Goal: Information Seeking & Learning: Learn about a topic

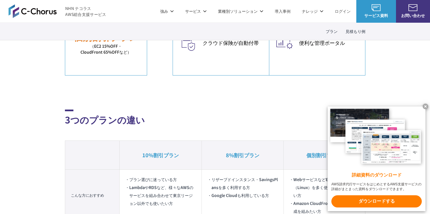
scroll to position [265, 0]
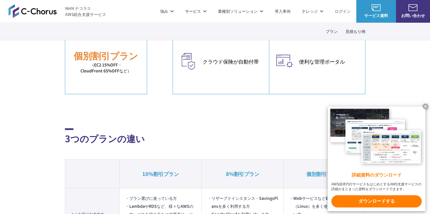
click at [425, 105] on x-t at bounding box center [426, 106] width 6 height 6
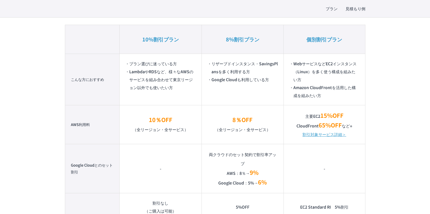
scroll to position [401, 0]
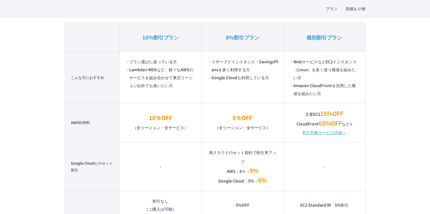
click at [314, 131] on link "割引対象サービス詳細＞" at bounding box center [324, 132] width 44 height 8
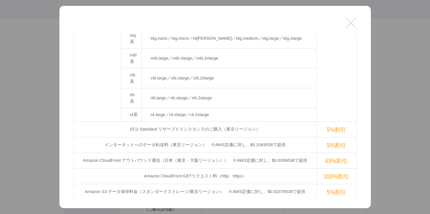
scroll to position [219, 0]
click at [220, 152] on td "Amazon CloudFront アウトバウンド通信（日本（東京・大阪リージョン））　※AWS定価に対し、$0.0399/GBで提供" at bounding box center [195, 160] width 243 height 16
click at [153, 152] on td "Amazon CloudFront アウトバウンド通信（日本（東京・大阪リージョン））　※AWS定価に対し、$0.0399/GBで提供" at bounding box center [195, 160] width 243 height 16
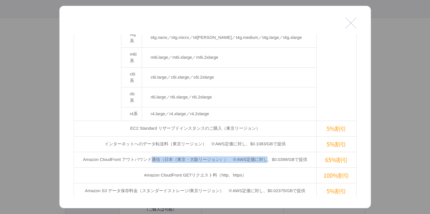
drag, startPoint x: 153, startPoint y: 100, endPoint x: 259, endPoint y: 104, distance: 106.1
click at [259, 152] on td "Amazon CloudFront アウトバウンド通信（日本（東京・大阪リージョン））　※AWS定価に対し、$0.0399/GBで提供" at bounding box center [195, 160] width 243 height 16
click at [311, 152] on td "Amazon CloudFront アウトバウンド通信（日本（東京・大阪リージョン））　※AWS定価に対し、$0.0399/GBで提供" at bounding box center [195, 160] width 243 height 16
drag, startPoint x: 325, startPoint y: 103, endPoint x: 349, endPoint y: 104, distance: 23.2
click at [349, 152] on td "65%割引" at bounding box center [337, 160] width 40 height 16
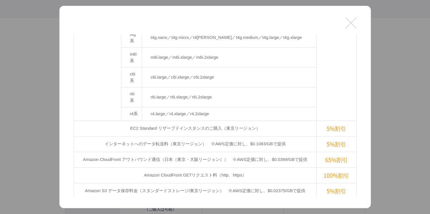
click at [319, 167] on td "100%割引" at bounding box center [337, 175] width 40 height 16
drag, startPoint x: 137, startPoint y: 116, endPoint x: 249, endPoint y: 115, distance: 112.3
click at [249, 167] on td "Amazon CloudFront GETリクエスト料（http、https）" at bounding box center [195, 175] width 243 height 16
click at [257, 167] on td "Amazon CloudFront GETリクエスト料（http、https）" at bounding box center [195, 175] width 243 height 16
click at [168, 167] on td "Amazon CloudFront GETリクエスト料（http、https）" at bounding box center [195, 175] width 243 height 16
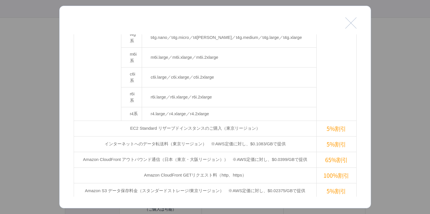
click at [95, 167] on td "Amazon CloudFront GETリクエスト料（http、https）" at bounding box center [195, 175] width 243 height 16
click at [49, 104] on div at bounding box center [215, 107] width 430 height 214
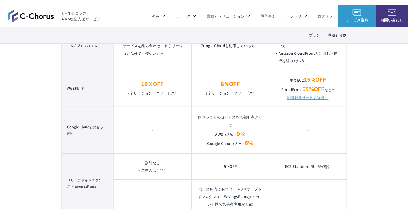
scroll to position [428, 0]
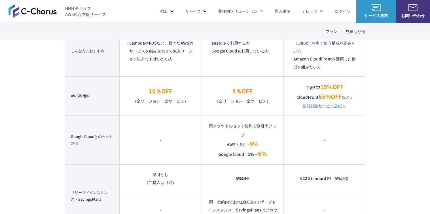
click at [160, 100] on p "10％OFF （全リージョン・全サービス）" at bounding box center [160, 95] width 70 height 19
